Goal: Task Accomplishment & Management: Complete application form

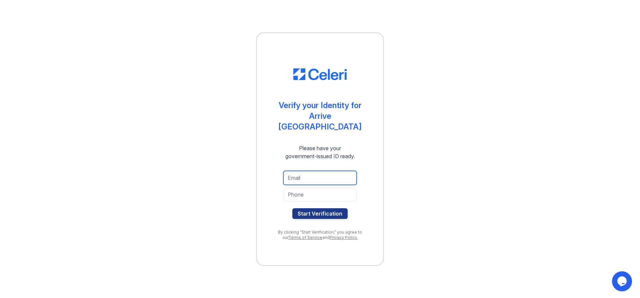
click at [301, 174] on input "email" at bounding box center [319, 178] width 73 height 14
type input "[EMAIL_ADDRESS][DOMAIN_NAME]"
click at [306, 188] on input "tel" at bounding box center [319, 194] width 73 height 14
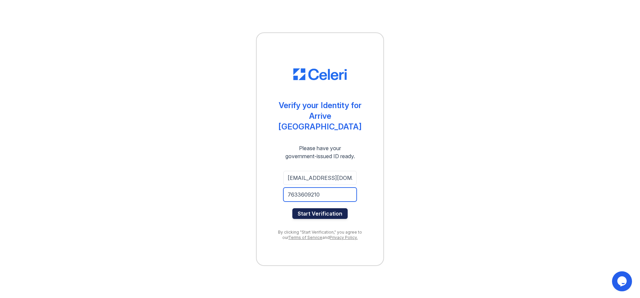
type input "7633609210"
click at [320, 208] on button "Start Verification" at bounding box center [319, 213] width 55 height 11
